Goal: Task Accomplishment & Management: Use online tool/utility

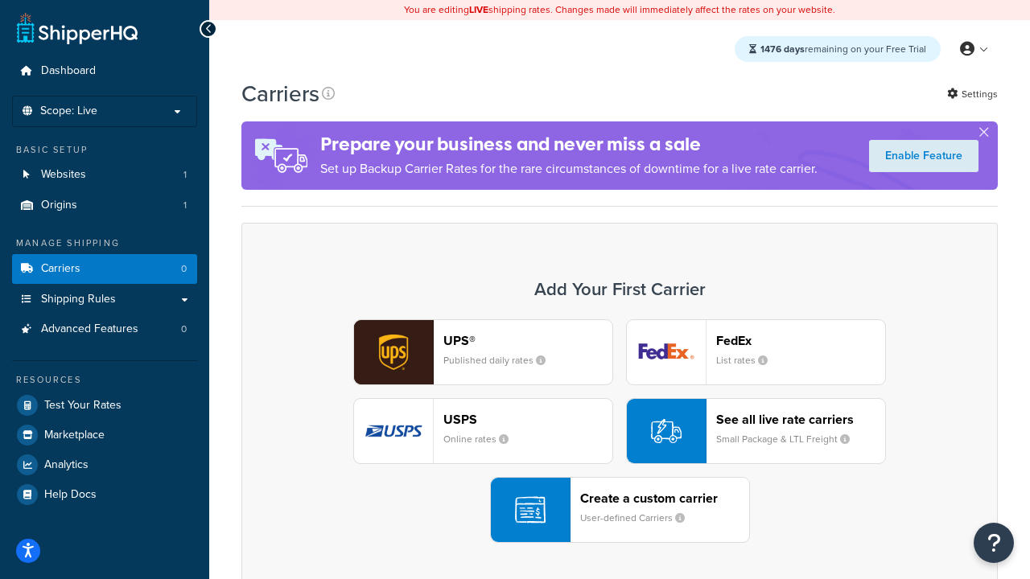
click at [619, 431] on div "UPS® Published daily rates FedEx List rates USPS Online rates See all live rate…" at bounding box center [619, 431] width 722 height 224
click at [800, 340] on header "FedEx" at bounding box center [800, 340] width 169 height 15
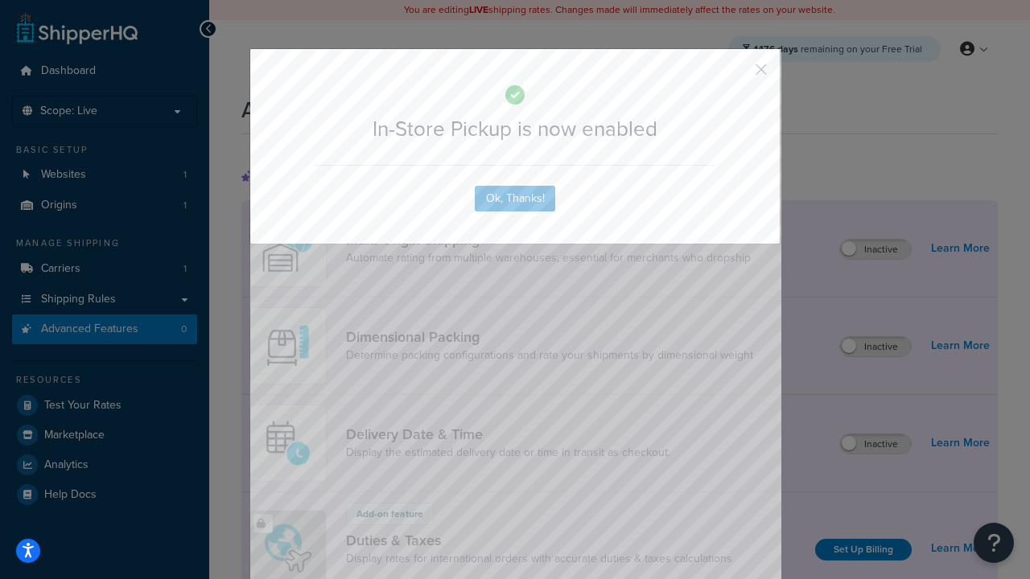
scroll to position [521, 0]
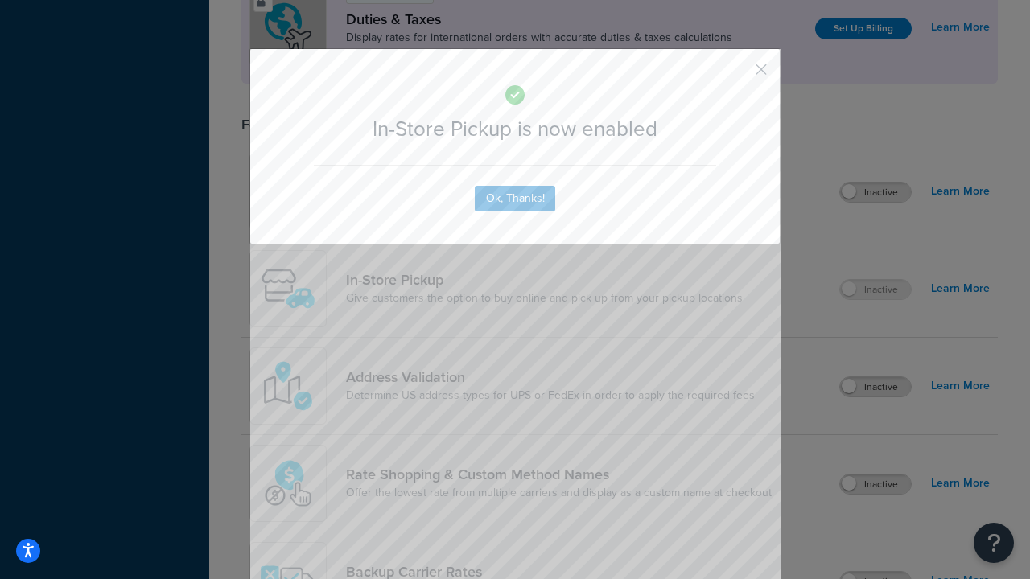
click at [737, 75] on button "button" at bounding box center [737, 75] width 4 height 4
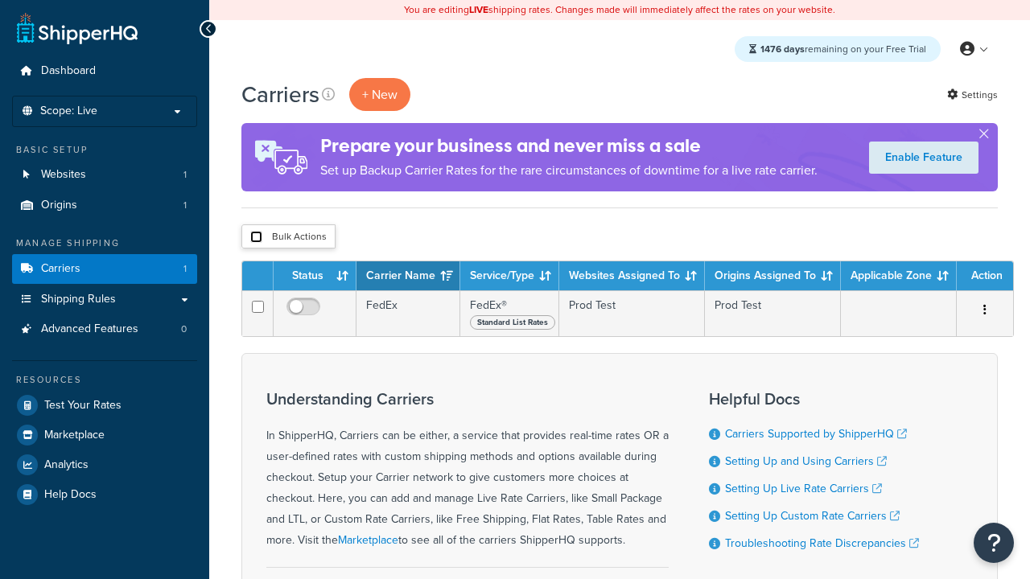
click at [256, 237] on input "checkbox" at bounding box center [256, 237] width 12 height 12
checkbox input "true"
click at [0, 0] on button "Delete" at bounding box center [0, 0] width 0 height 0
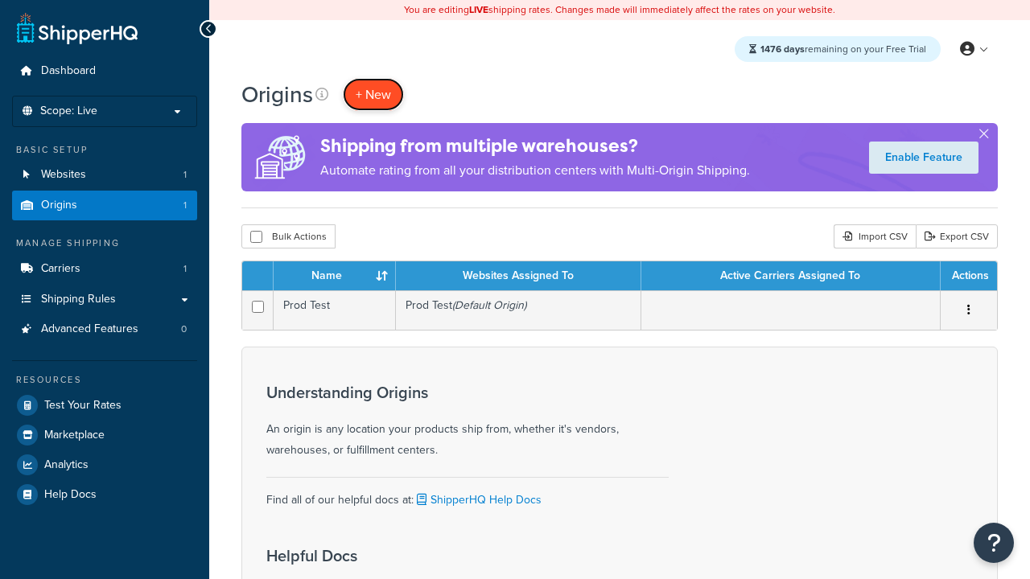
click at [373, 94] on span "+ New" at bounding box center [373, 94] width 35 height 18
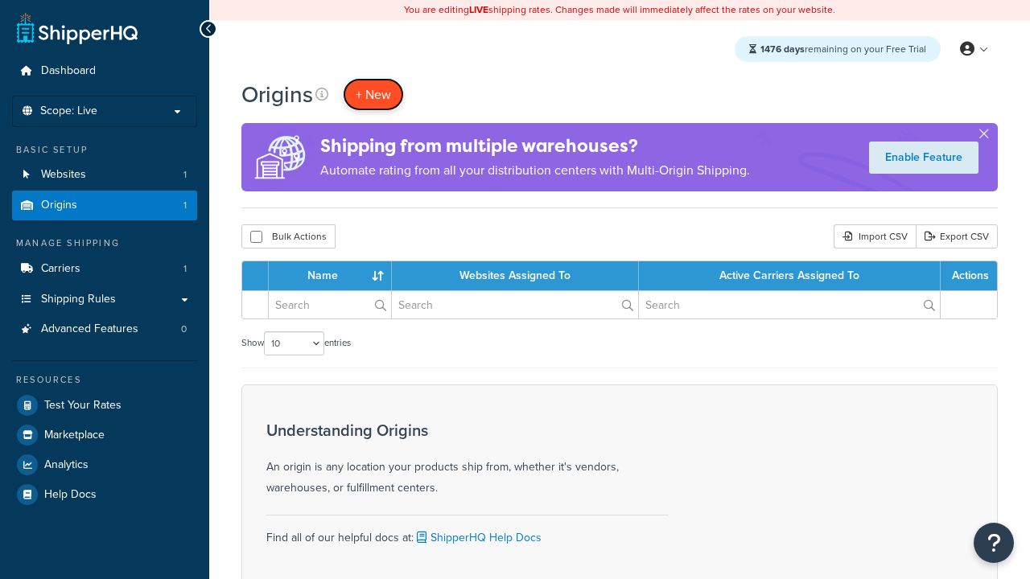
click at [373, 94] on span "+ New" at bounding box center [373, 94] width 35 height 18
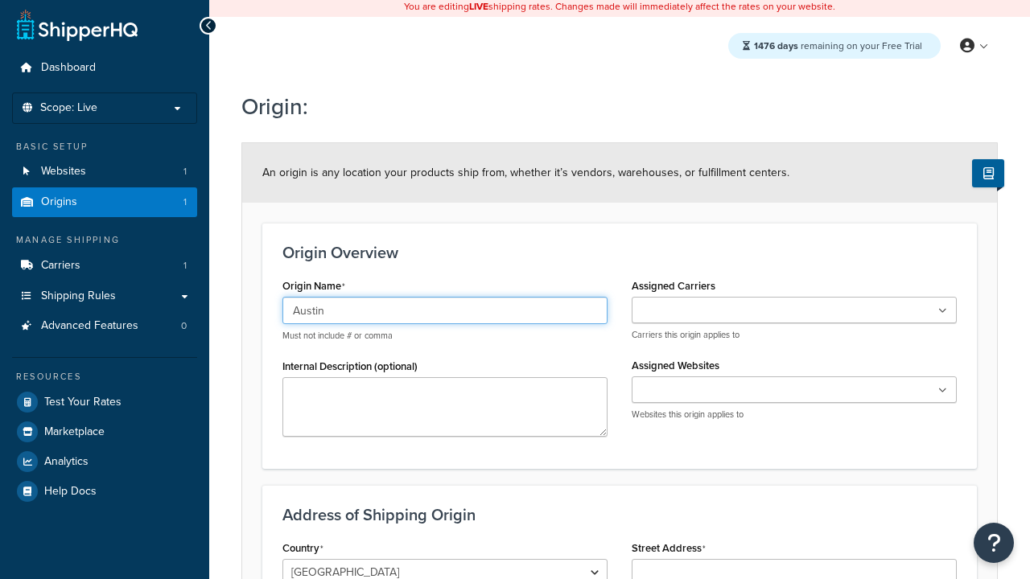
type input "Austin"
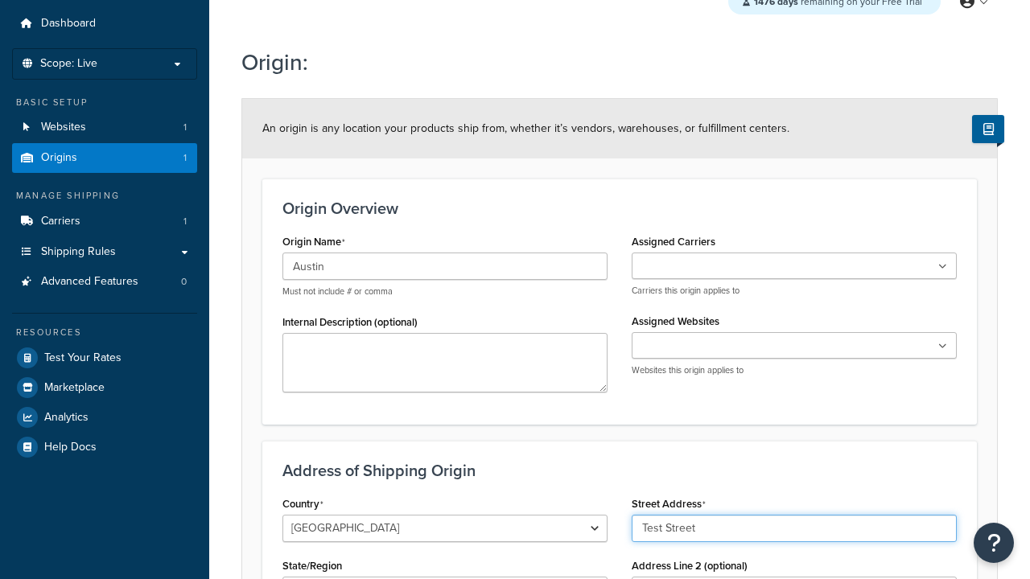
type input "Test Street"
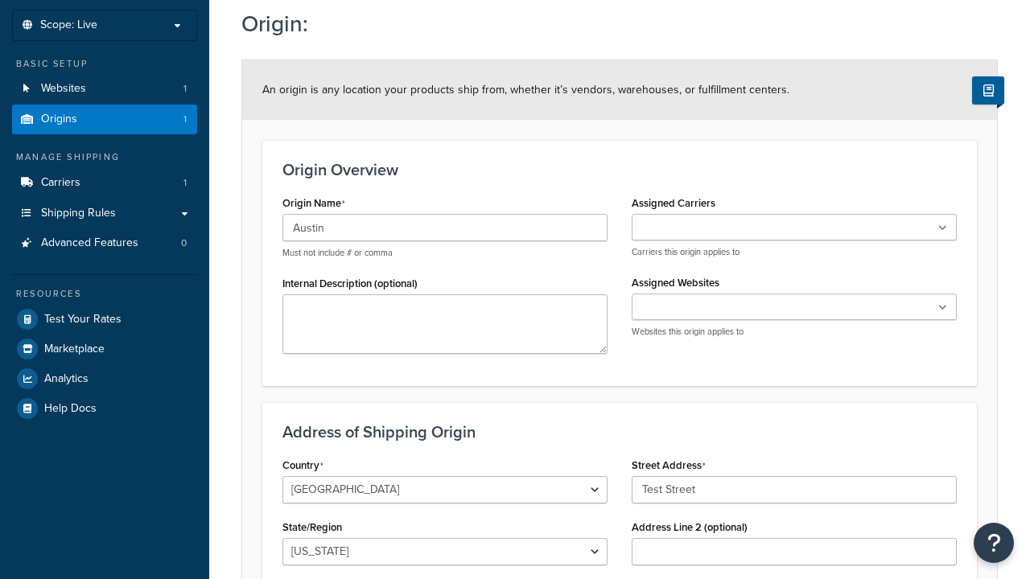
type input "Austin"
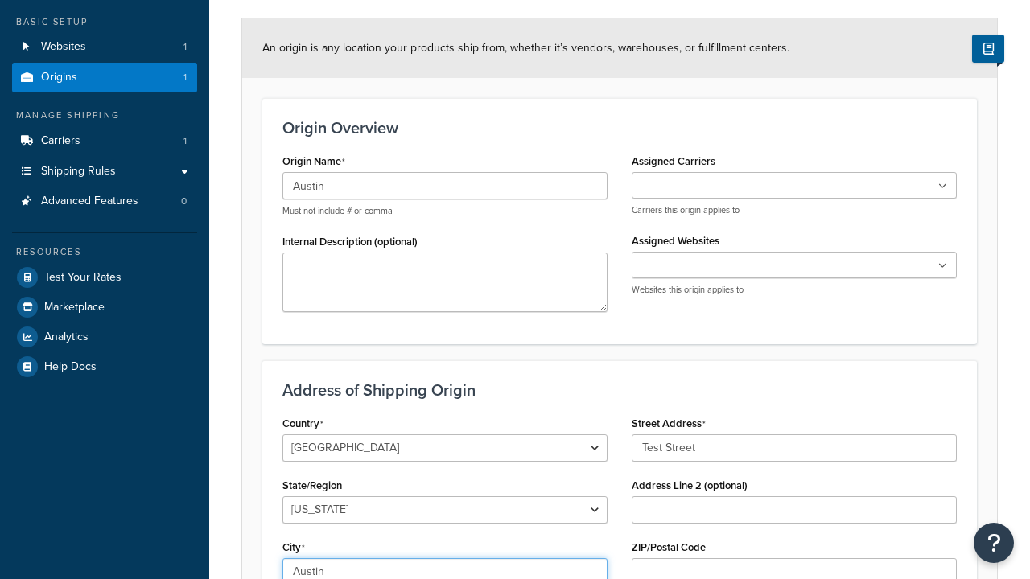
select select "43"
type input "Austin"
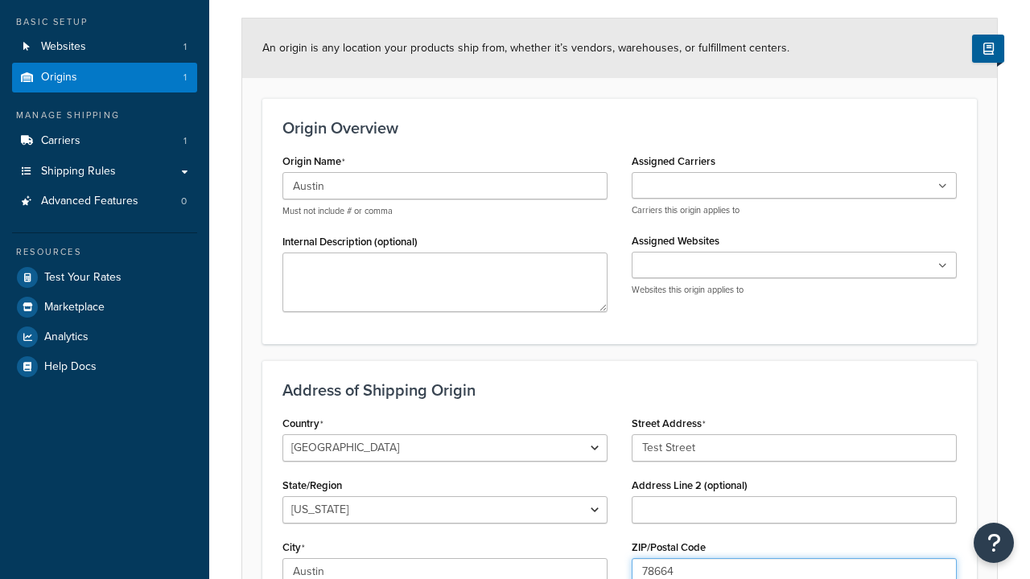
type input "78664"
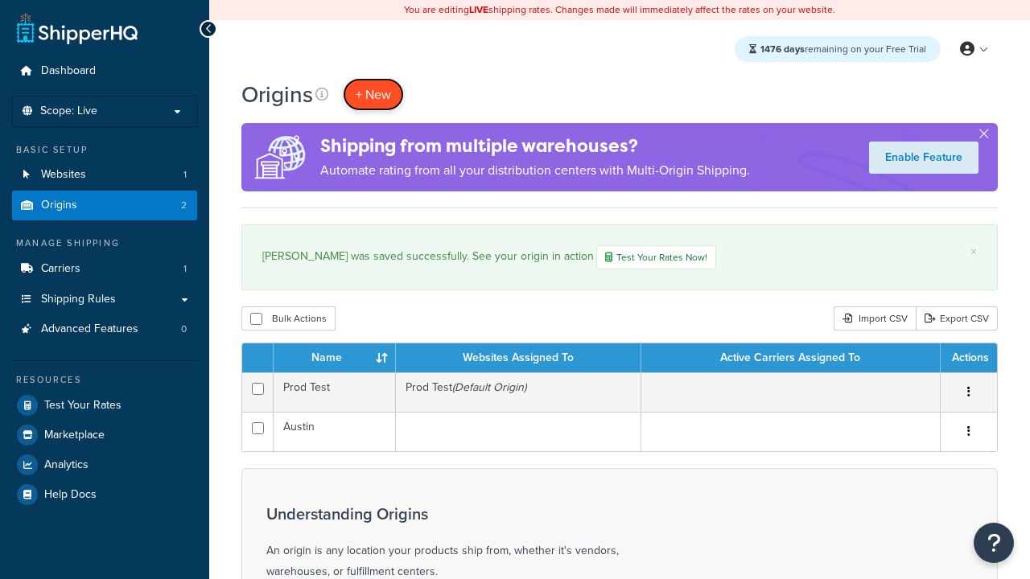
click at [373, 94] on span "+ New" at bounding box center [373, 94] width 35 height 18
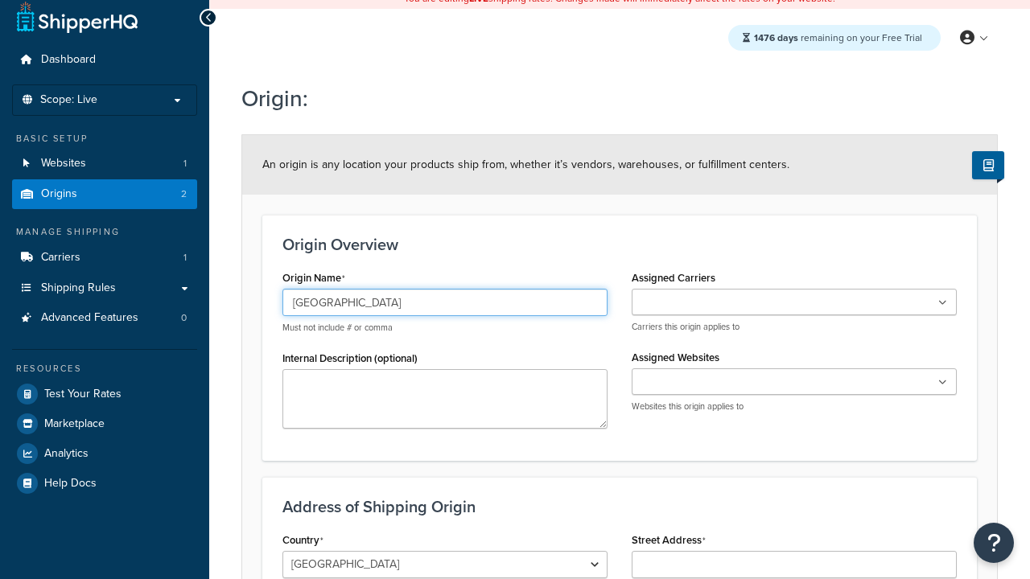
type input "[GEOGRAPHIC_DATA]"
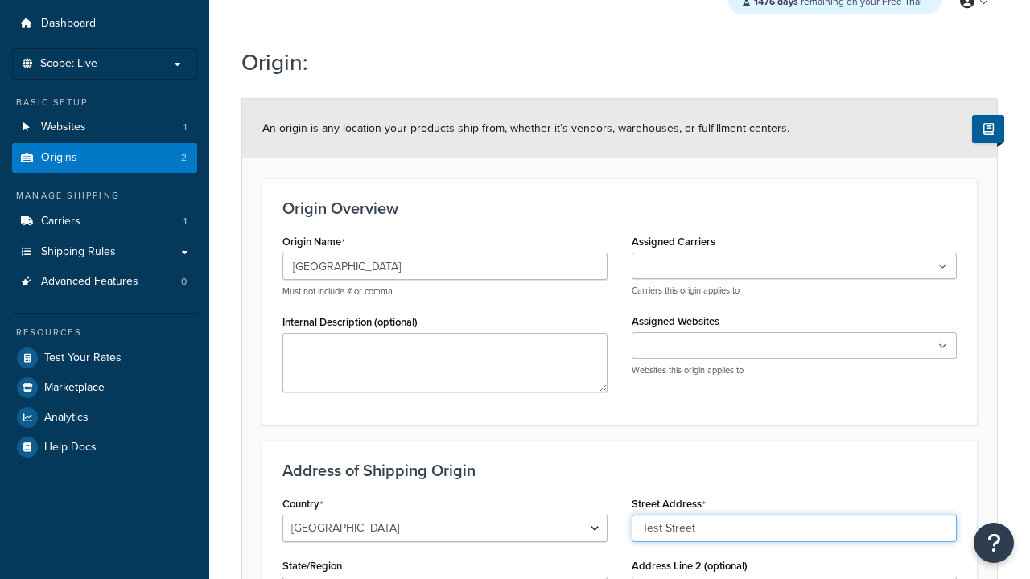
type input "Test Street"
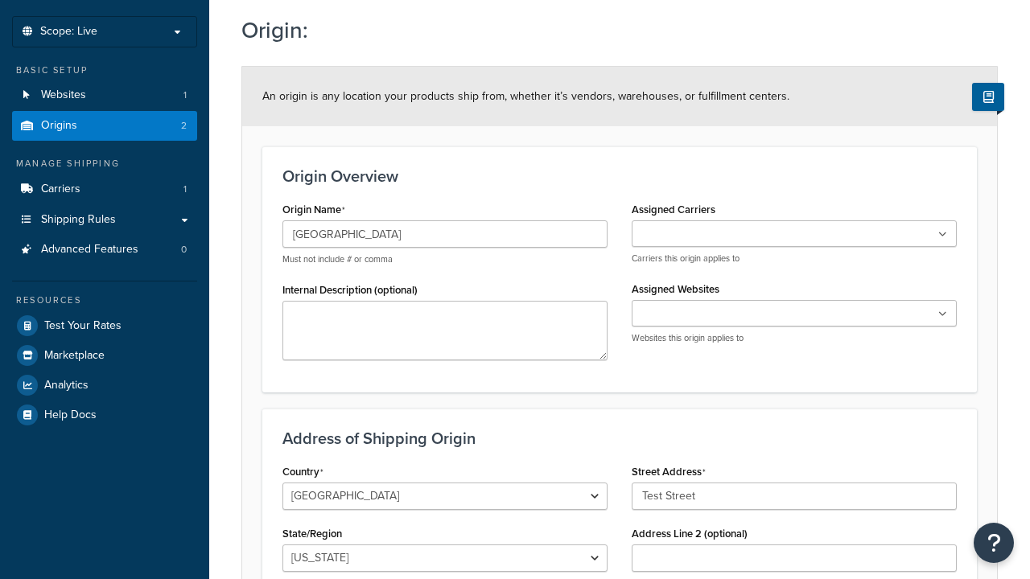
type input "Austin"
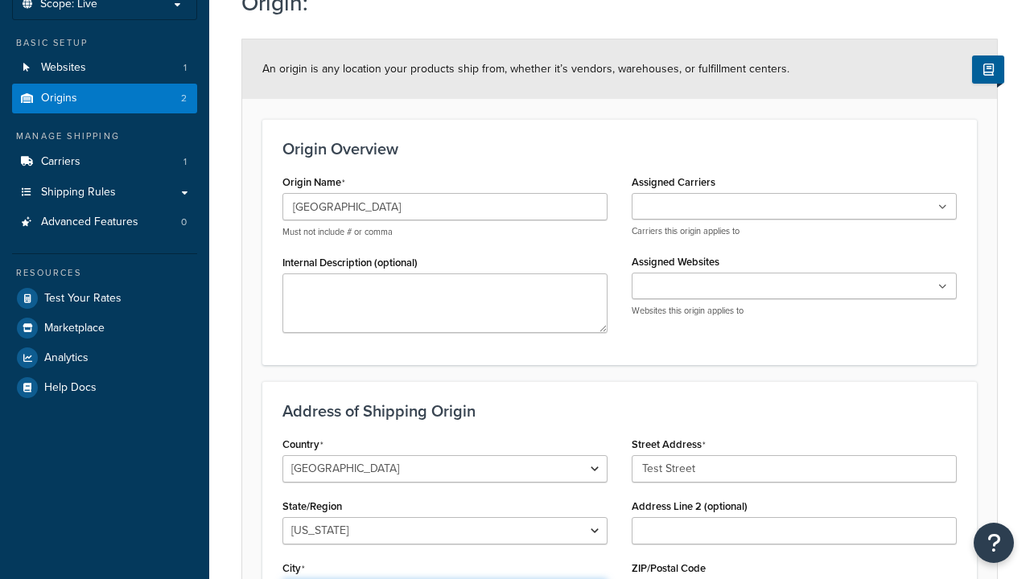
select select "43"
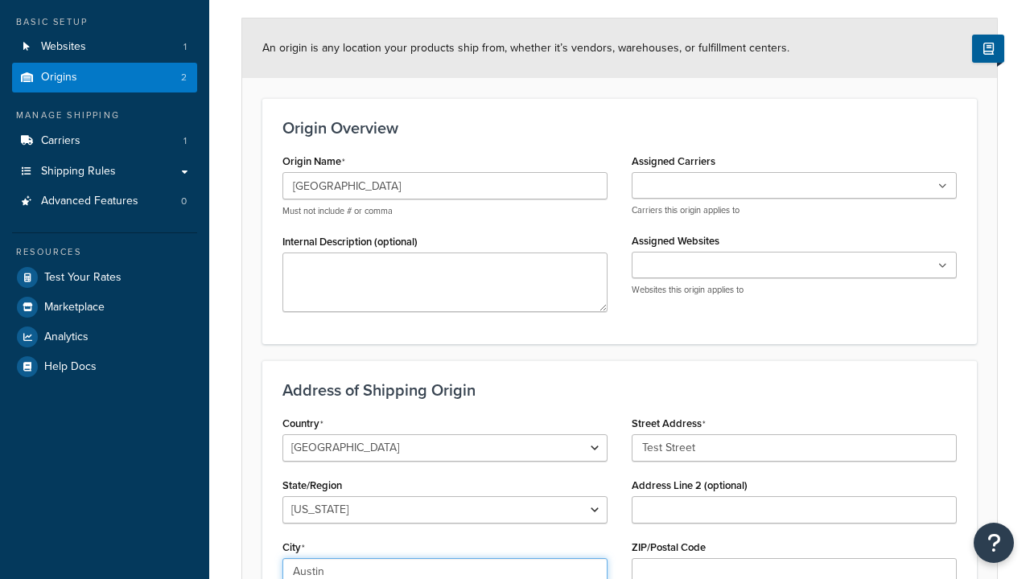
type input "Austin"
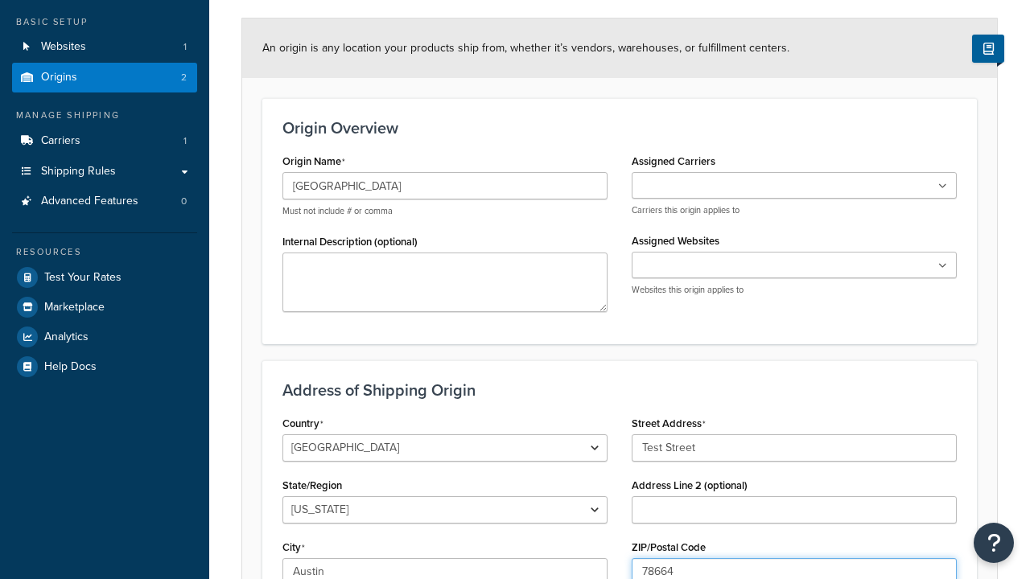
type input "78664"
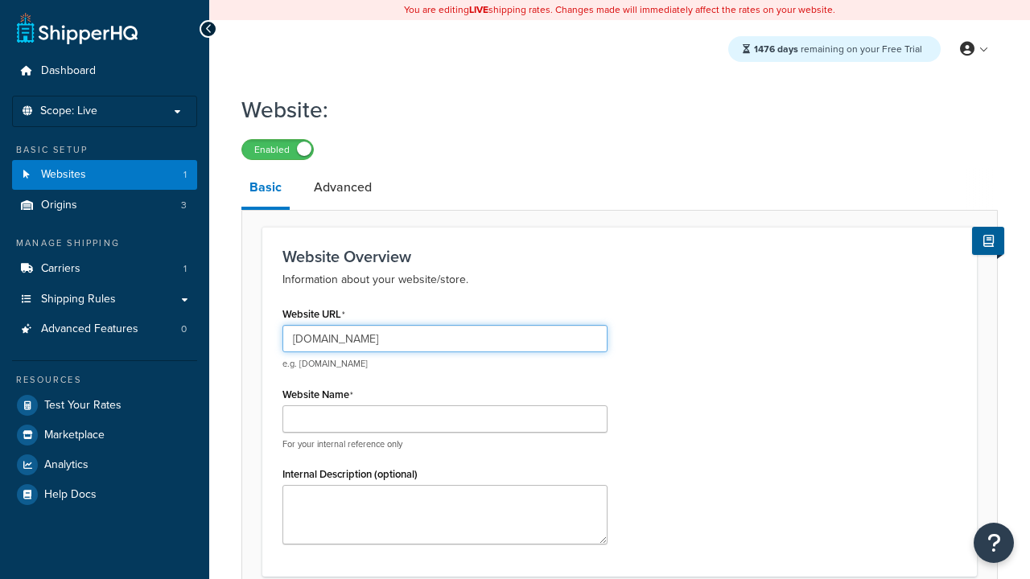
type input "www.testregressionrc.com"
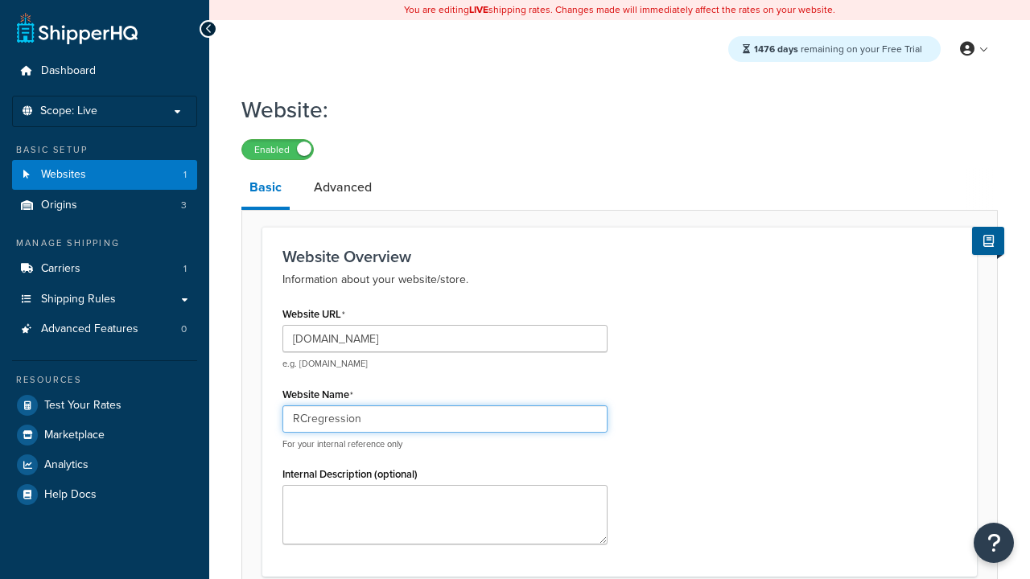
type input "RCregression"
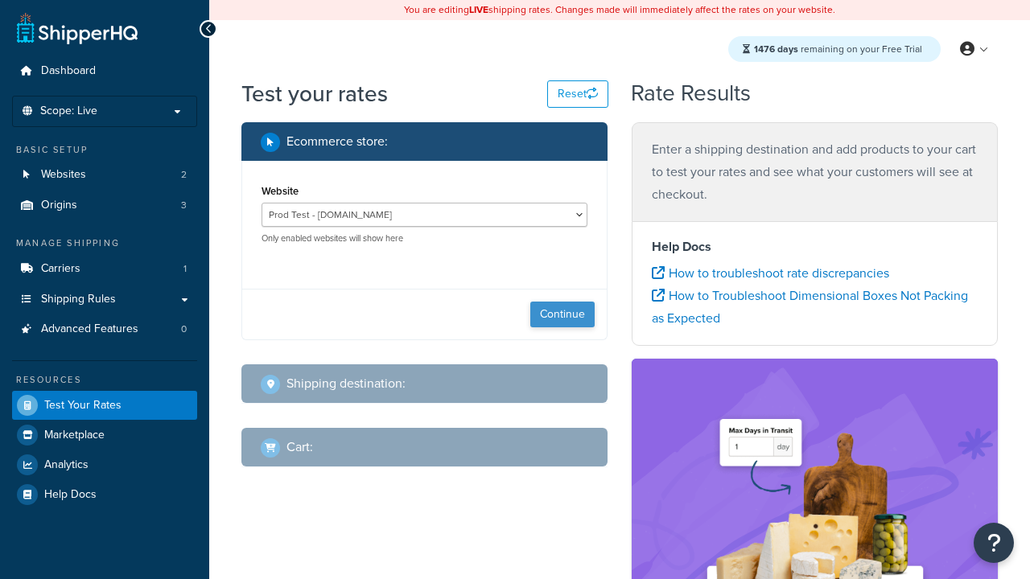
click at [562, 314] on button "Continue" at bounding box center [562, 315] width 64 height 26
select select "TX"
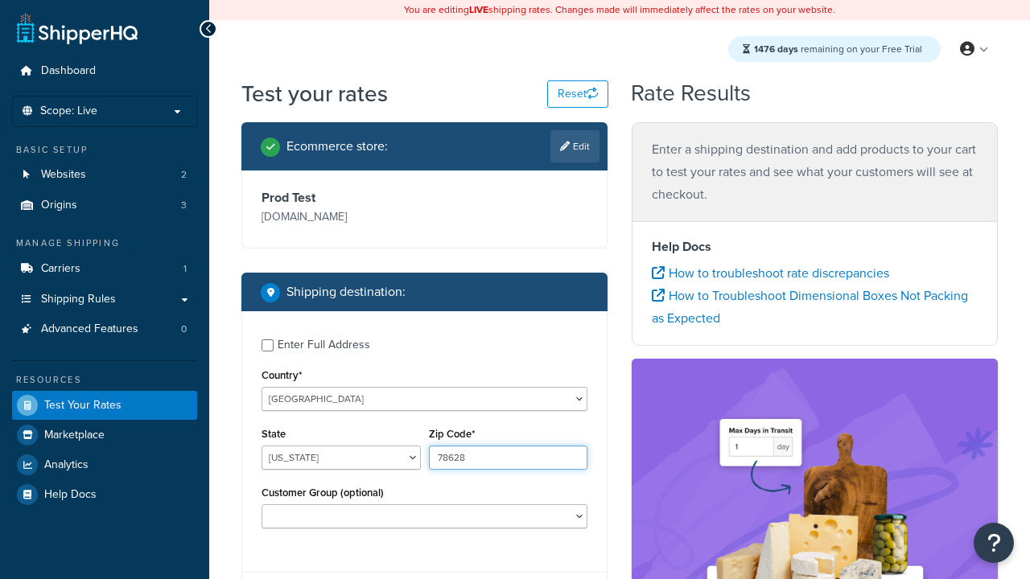
type input "78628"
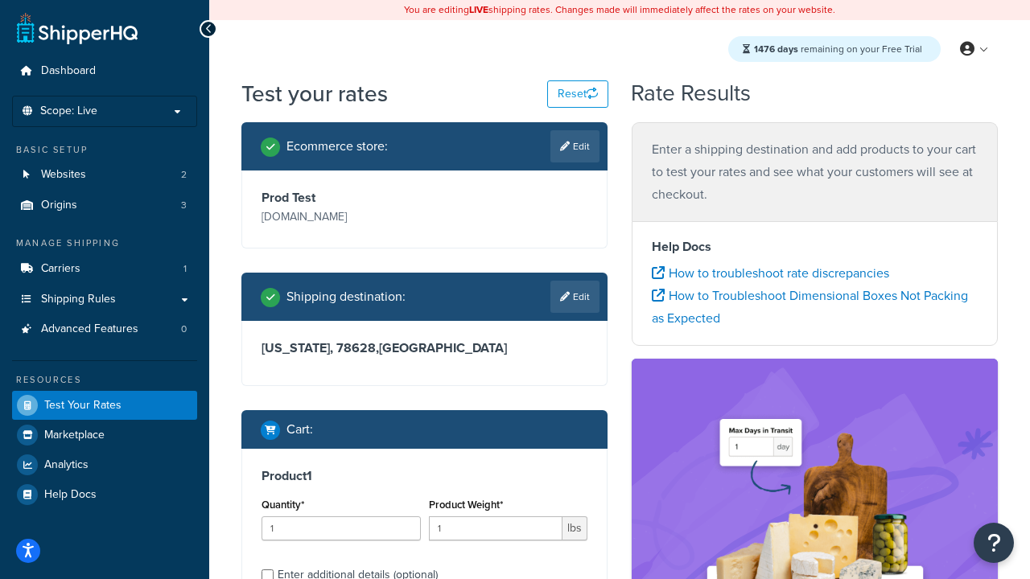
scroll to position [33, 0]
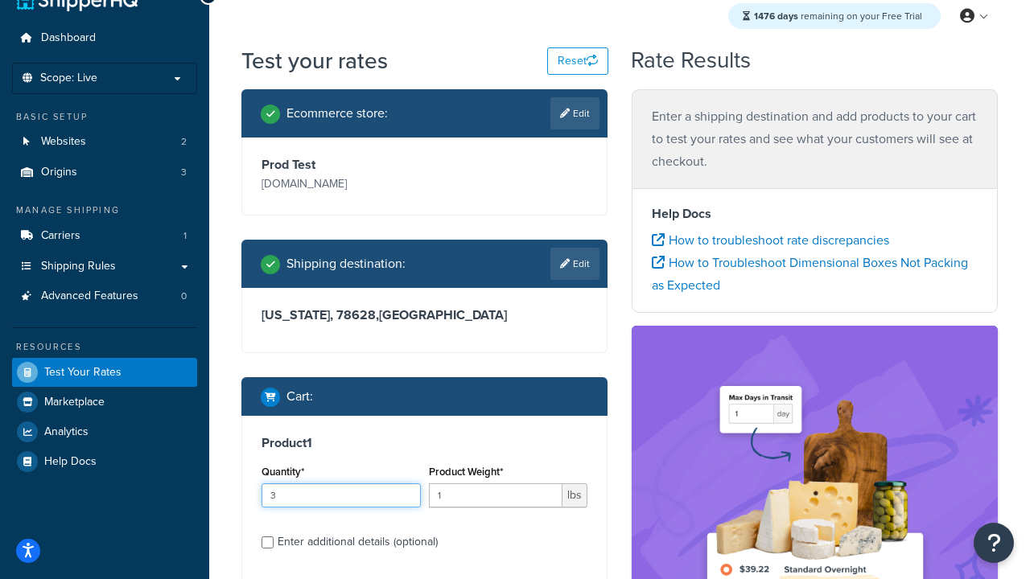
type input "3"
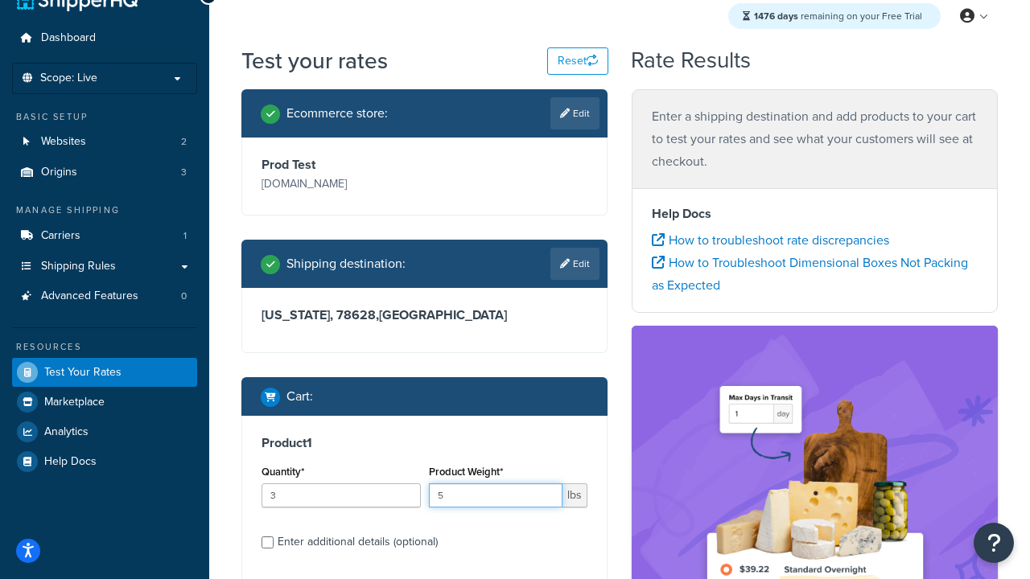
type input "5"
click at [267, 542] on input "Enter additional details (optional)" at bounding box center [267, 542] width 12 height 12
checkbox input "true"
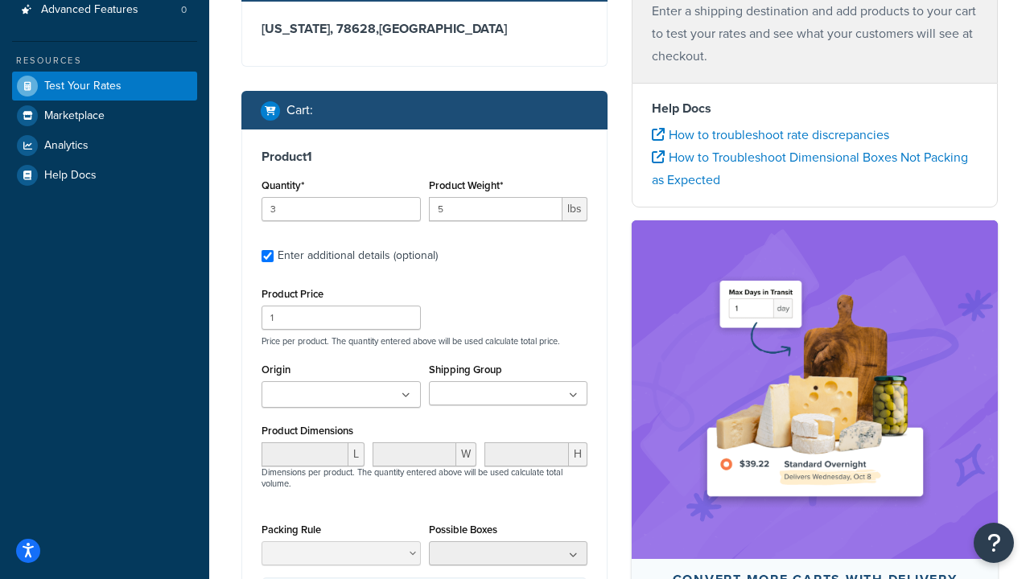
scroll to position [0, 0]
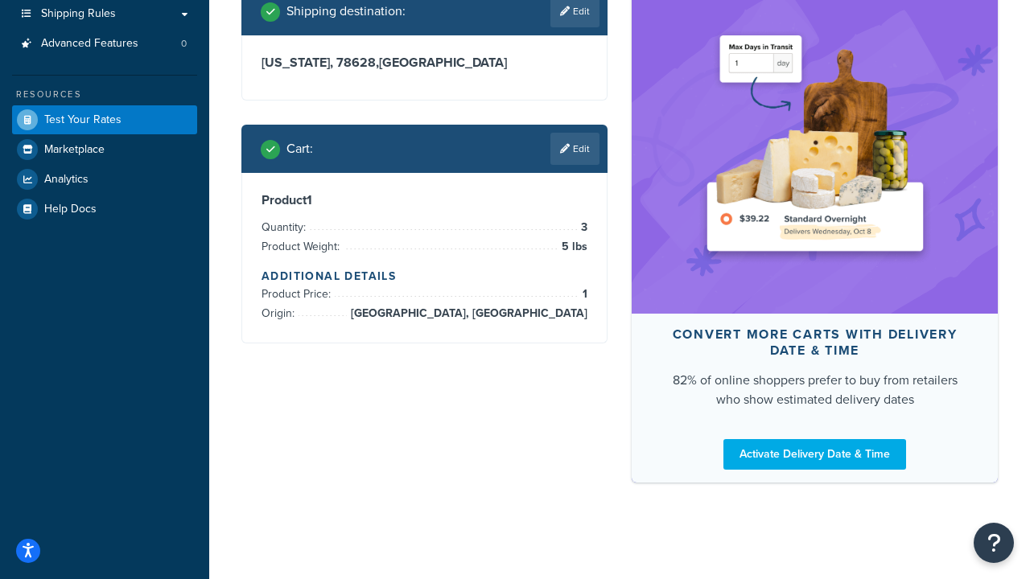
scroll to position [428, 0]
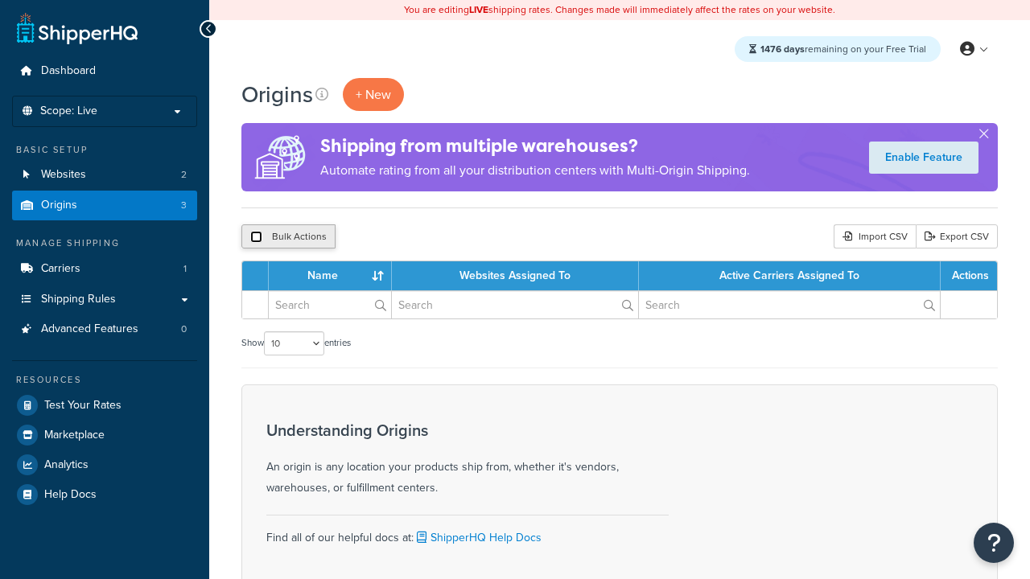
click at [256, 237] on input "checkbox" at bounding box center [256, 237] width 12 height 12
checkbox input "true"
